Goal: Transaction & Acquisition: Purchase product/service

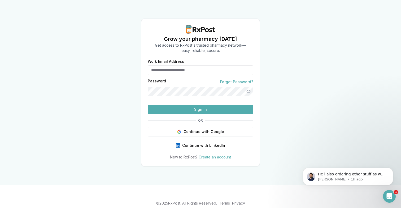
type input "**********"
click at [222, 114] on button "Sign In" at bounding box center [201, 110] width 106 height 10
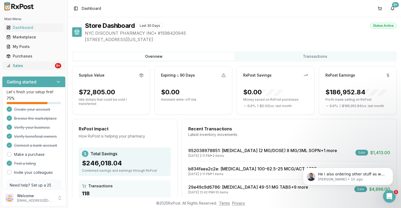
click at [43, 68] on link "Sales 9+" at bounding box center [33, 66] width 59 height 10
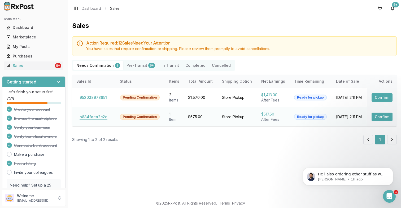
click at [93, 117] on button "b834faea2c2e" at bounding box center [93, 117] width 34 height 8
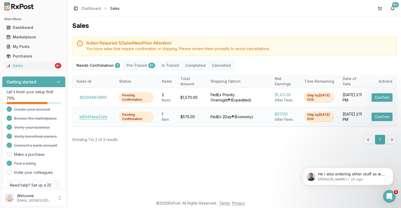
click at [95, 119] on button "b834faea2c2e" at bounding box center [93, 117] width 34 height 8
click at [95, 114] on button "b834faea2c2e" at bounding box center [93, 117] width 34 height 8
click at [96, 118] on button "b834faea2c2e" at bounding box center [93, 117] width 34 height 8
click at [389, 201] on div "Open Intercom Messenger" at bounding box center [388, 195] width 17 height 17
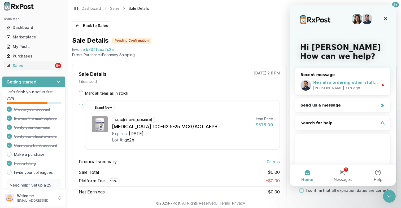
click at [357, 85] on div "[PERSON_NAME] • 1h ago" at bounding box center [345, 88] width 65 height 6
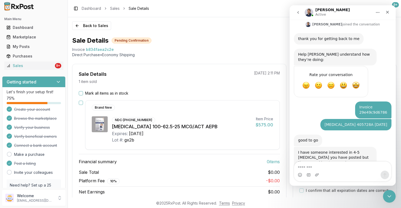
scroll to position [178, 0]
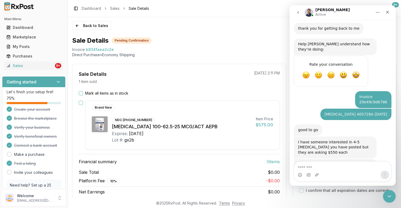
click at [320, 169] on textarea "Message…" at bounding box center [342, 166] width 97 height 9
type textarea "**********"
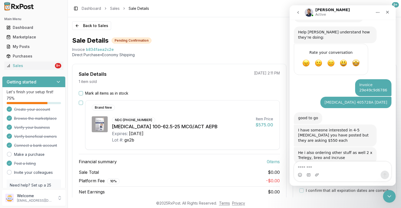
scroll to position [194, 0]
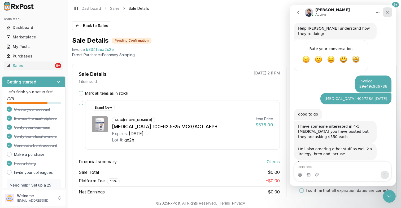
click at [388, 13] on icon "Close" at bounding box center [387, 12] width 3 height 3
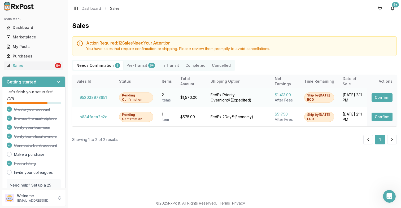
click at [90, 98] on button "952038978851" at bounding box center [93, 97] width 34 height 8
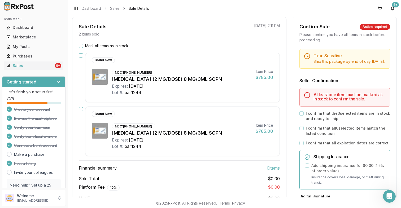
scroll to position [48, 0]
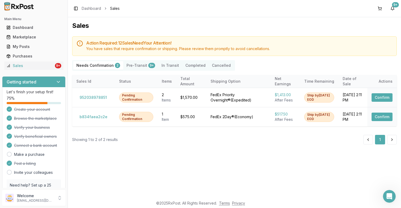
click at [139, 69] on button "Pre-Transit 9+" at bounding box center [140, 65] width 35 height 8
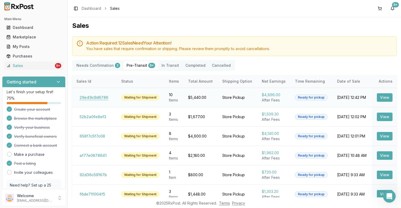
click at [96, 99] on button "29e49c9d6786" at bounding box center [93, 97] width 35 height 8
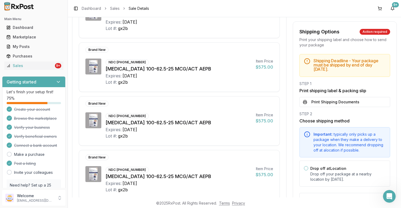
scroll to position [371, 0]
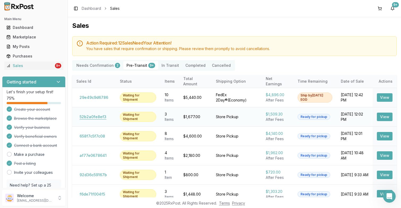
click at [94, 117] on button "52b2a0fe8ef3" at bounding box center [92, 117] width 33 height 8
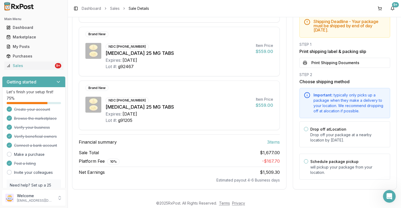
scroll to position [39, 0]
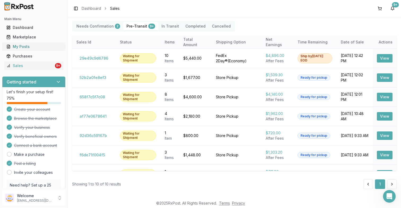
click at [41, 47] on div "My Posts" at bounding box center [33, 46] width 55 height 5
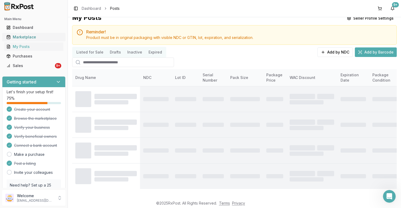
click at [42, 38] on div "Marketplace" at bounding box center [33, 36] width 55 height 5
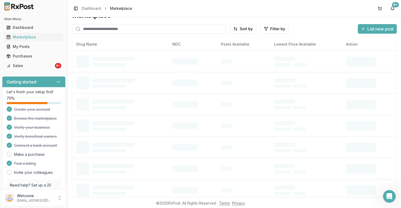
click at [113, 26] on input "search" at bounding box center [148, 29] width 153 height 10
type input "*******"
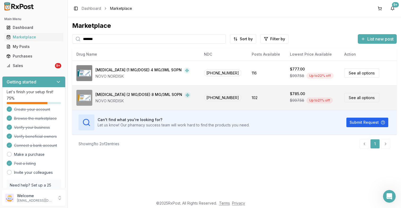
click at [270, 93] on td "102" at bounding box center [266, 97] width 38 height 25
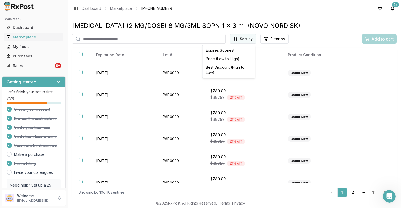
click at [241, 38] on html "Main Menu Dashboard Marketplace My Posts Purchases Sales 9+ Getting started Let…" at bounding box center [200, 104] width 401 height 208
click at [234, 61] on div "Price (Low to High)" at bounding box center [229, 59] width 50 height 8
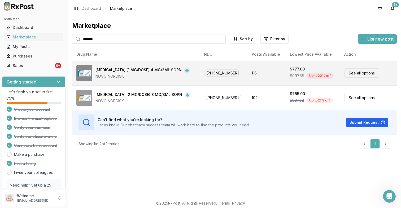
click at [248, 73] on td "116" at bounding box center [266, 73] width 38 height 25
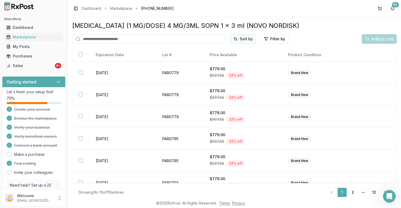
click at [240, 39] on html "Main Menu Dashboard Marketplace My Posts Purchases Sales 9+ Getting started Let…" at bounding box center [200, 104] width 401 height 208
click at [236, 59] on div "Price (Low to High)" at bounding box center [229, 59] width 50 height 8
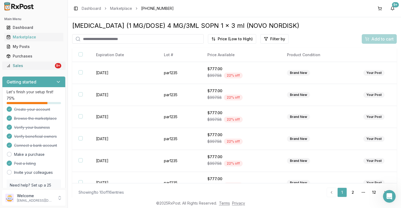
click at [18, 66] on div "Sales" at bounding box center [29, 65] width 47 height 5
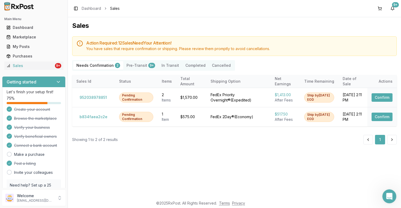
click at [387, 195] on icon "Open Intercom Messenger" at bounding box center [388, 195] width 9 height 9
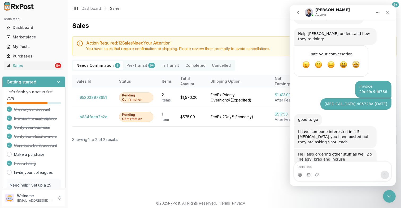
scroll to position [194, 0]
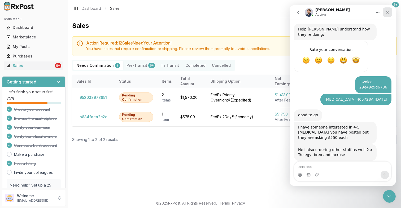
click at [386, 15] on div "Close" at bounding box center [388, 12] width 10 height 10
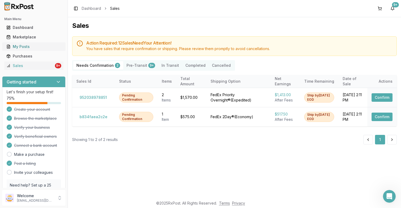
click at [41, 47] on div "My Posts" at bounding box center [33, 46] width 55 height 5
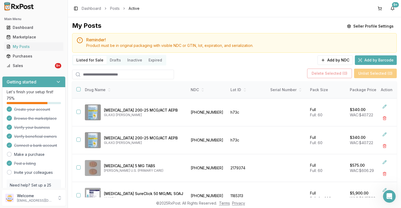
click at [128, 72] on input "search" at bounding box center [123, 75] width 102 height 10
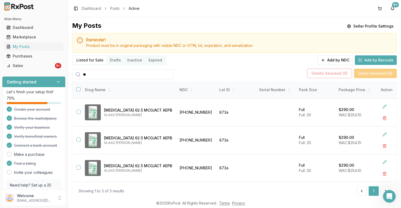
type input "*"
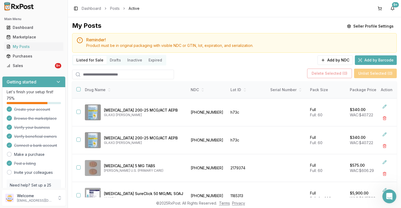
click at [386, 192] on div "Open Intercom Messenger" at bounding box center [388, 195] width 17 height 17
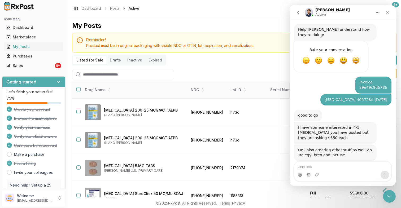
scroll to position [194, 0]
click at [389, 15] on div "Close" at bounding box center [388, 12] width 10 height 10
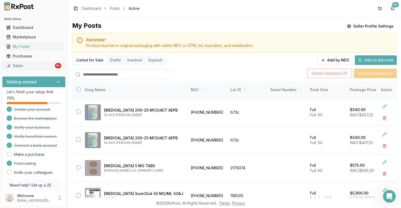
click at [55, 67] on div "9+" at bounding box center [58, 65] width 6 height 5
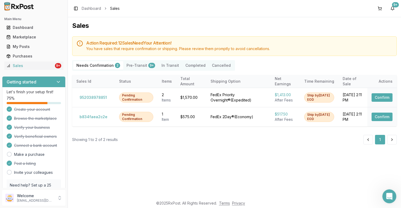
click at [389, 196] on icon "Open Intercom Messenger" at bounding box center [388, 195] width 9 height 9
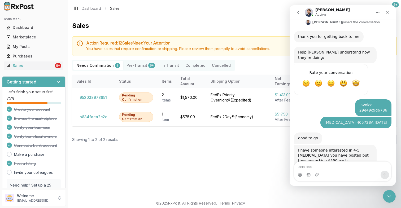
scroll to position [194, 0]
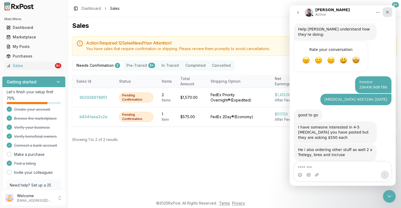
click at [384, 10] on div "Close" at bounding box center [388, 12] width 10 height 10
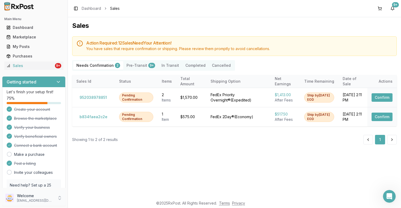
click at [41, 196] on p "Welcome" at bounding box center [35, 195] width 37 height 5
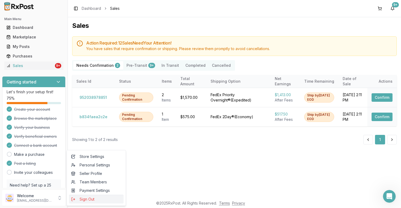
click at [83, 200] on span "Sign Out" at bounding box center [96, 199] width 50 height 5
